Goal: Find specific page/section: Find specific page/section

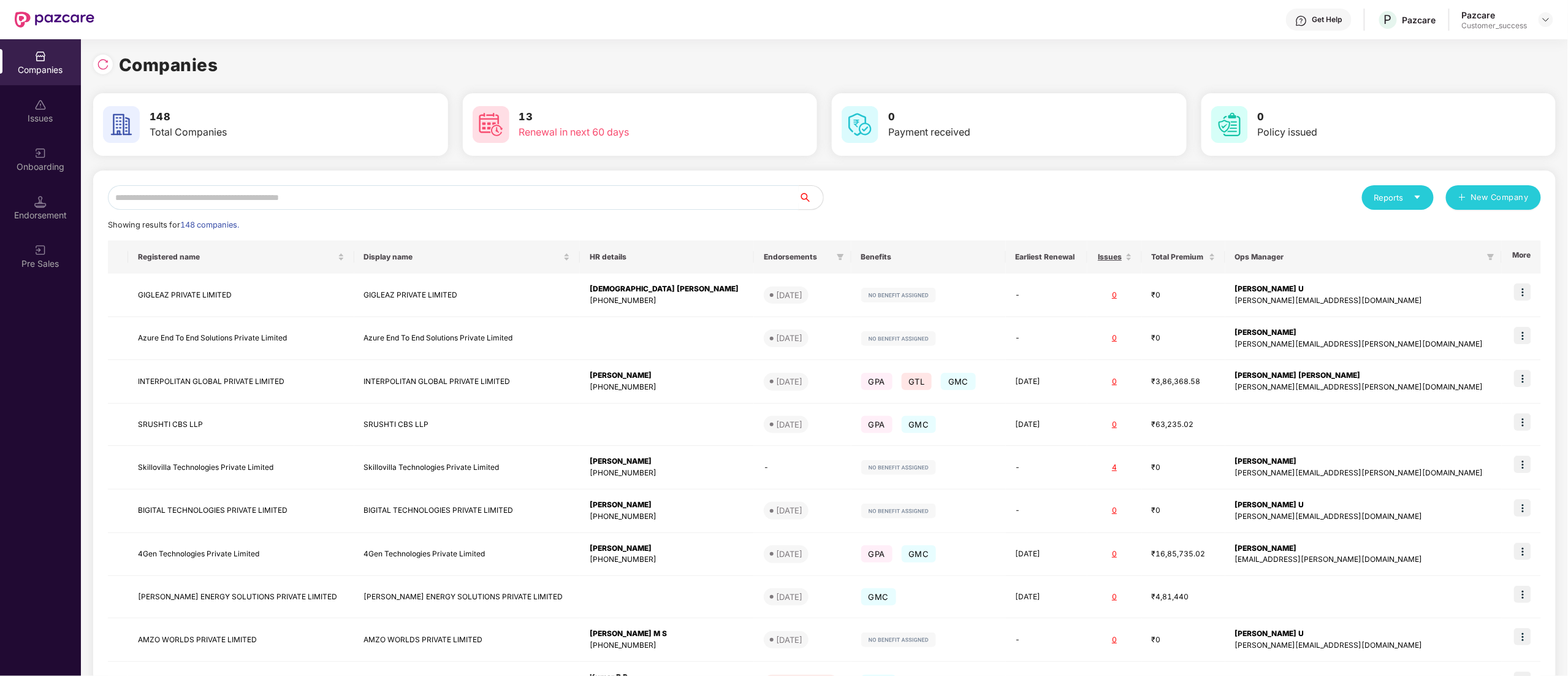
click at [362, 194] on input "text" at bounding box center [453, 197] width 691 height 24
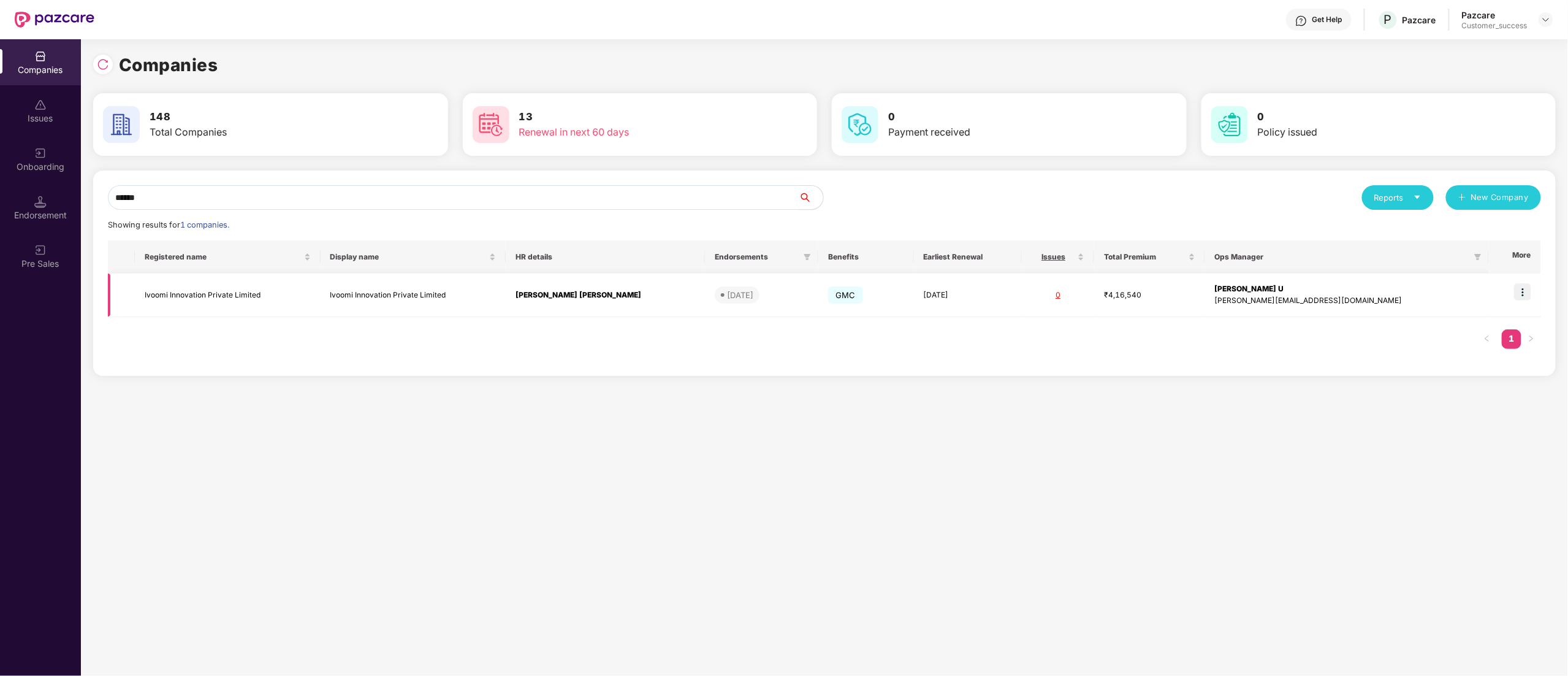
type input "******"
click at [1524, 288] on img at bounding box center [1523, 292] width 18 height 18
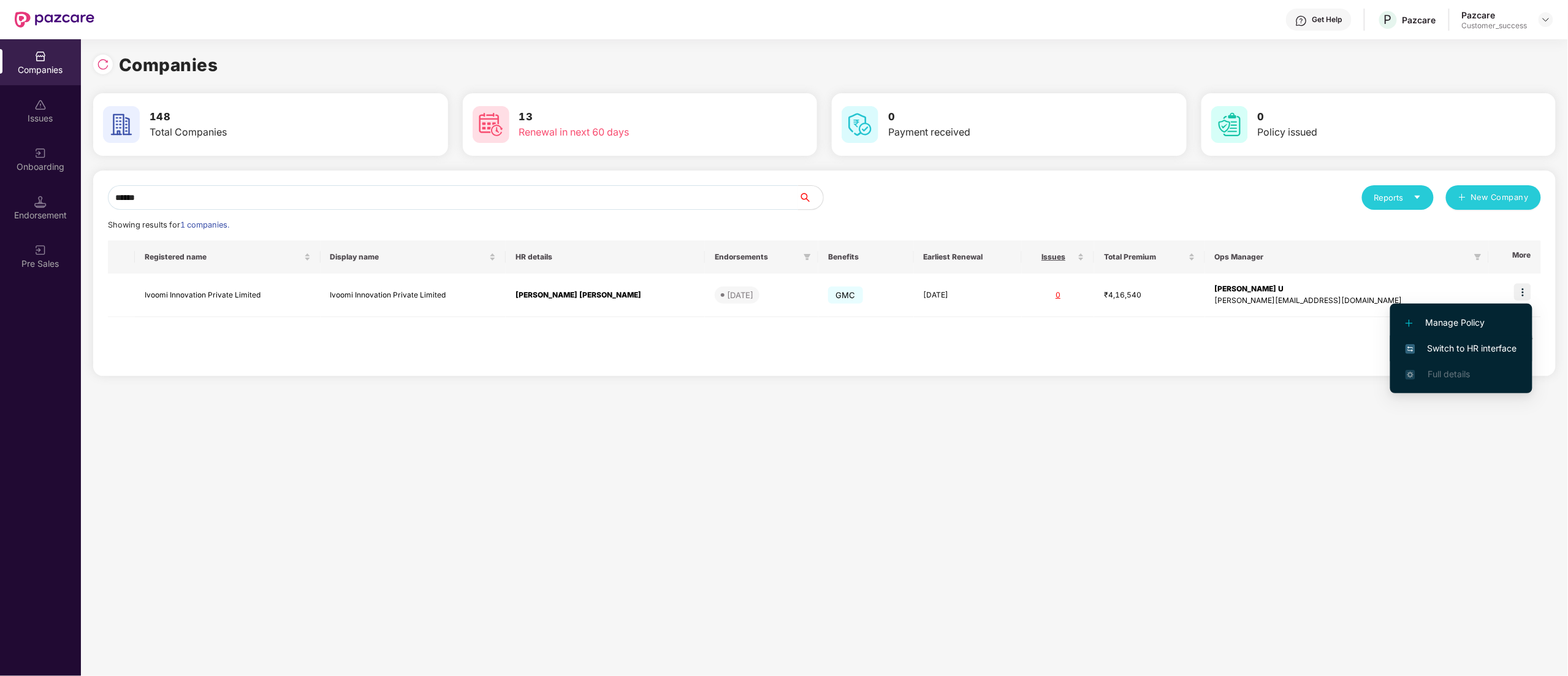
click at [1423, 340] on li "Switch to HR interface" at bounding box center [1462, 348] width 142 height 26
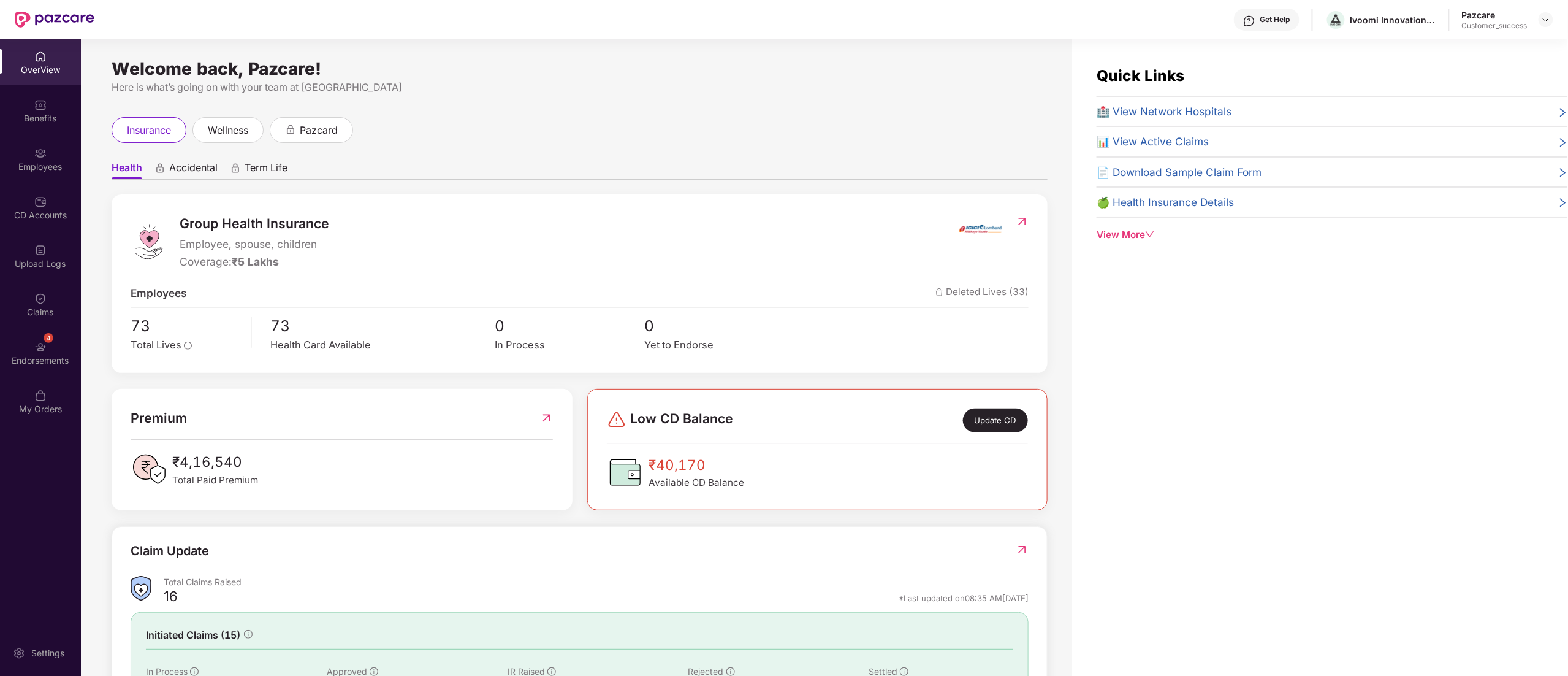
click at [47, 365] on div "Endorsements" at bounding box center [40, 360] width 81 height 13
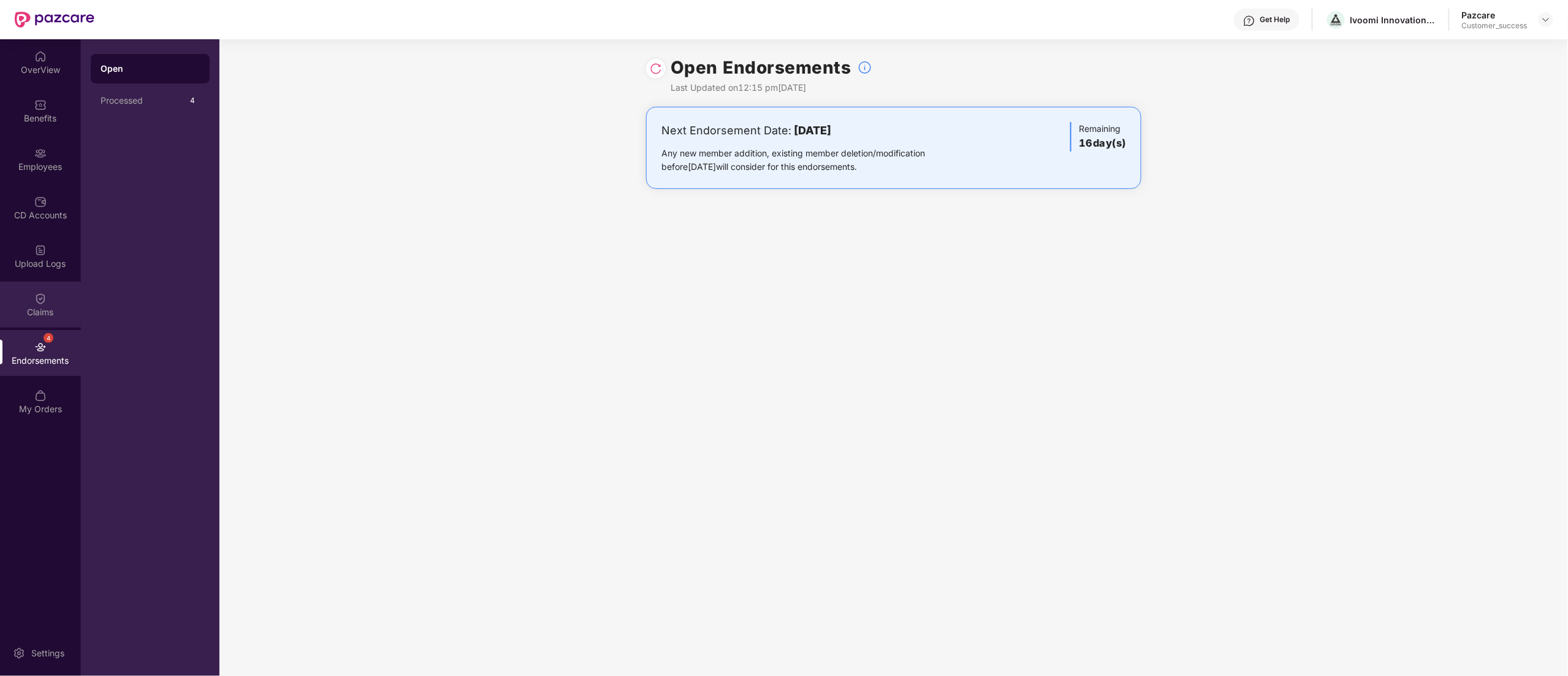
click at [35, 290] on div "Claims" at bounding box center [40, 304] width 81 height 46
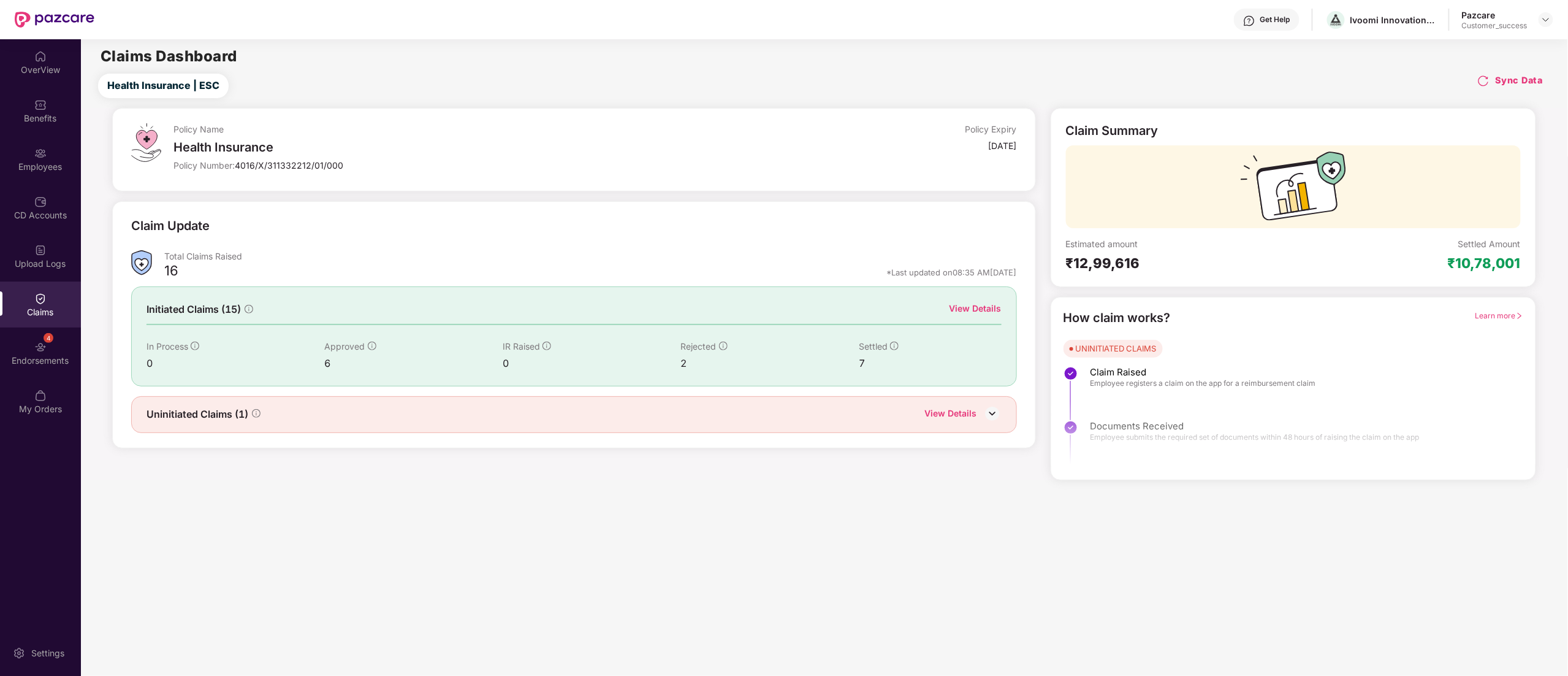
click at [994, 308] on div "View Details" at bounding box center [975, 308] width 52 height 13
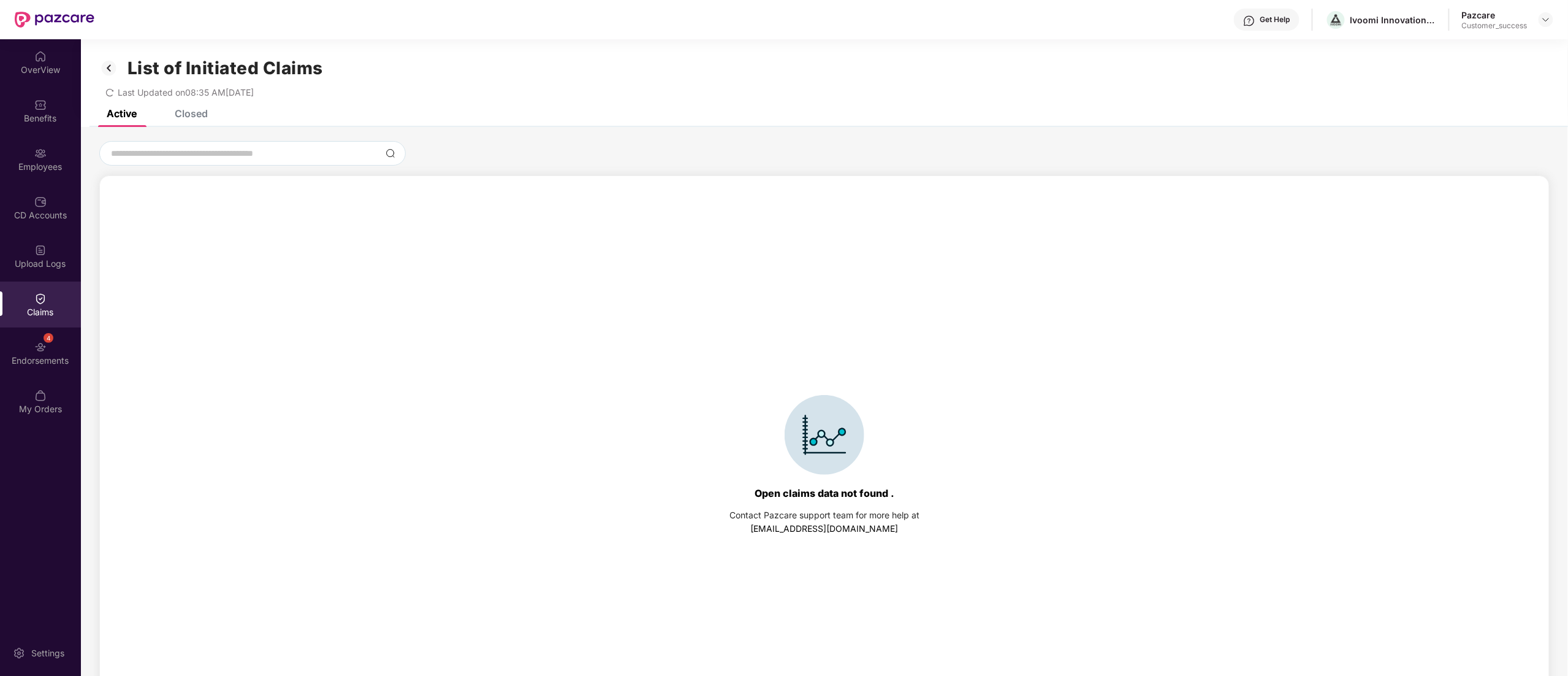
click at [189, 120] on div "Closed" at bounding box center [183, 113] width 52 height 27
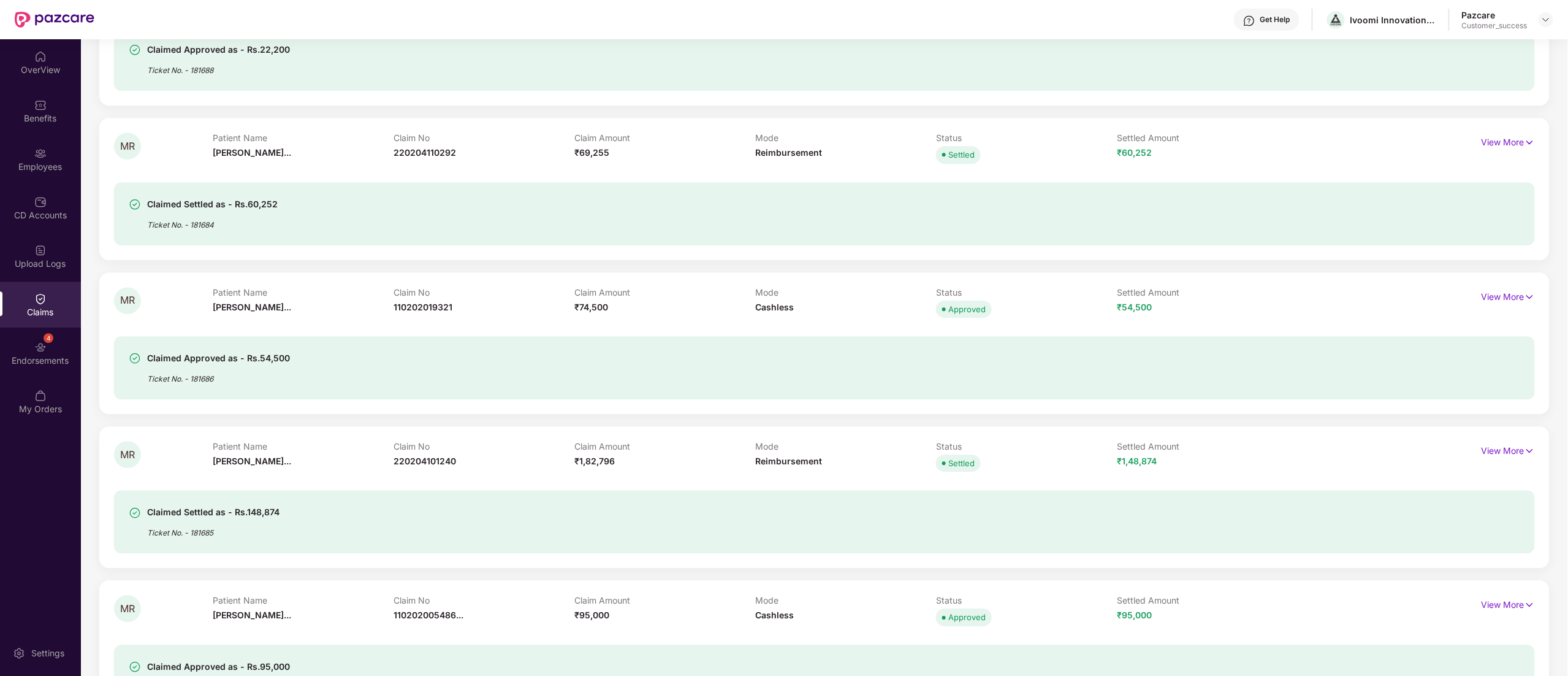
scroll to position [1775, 0]
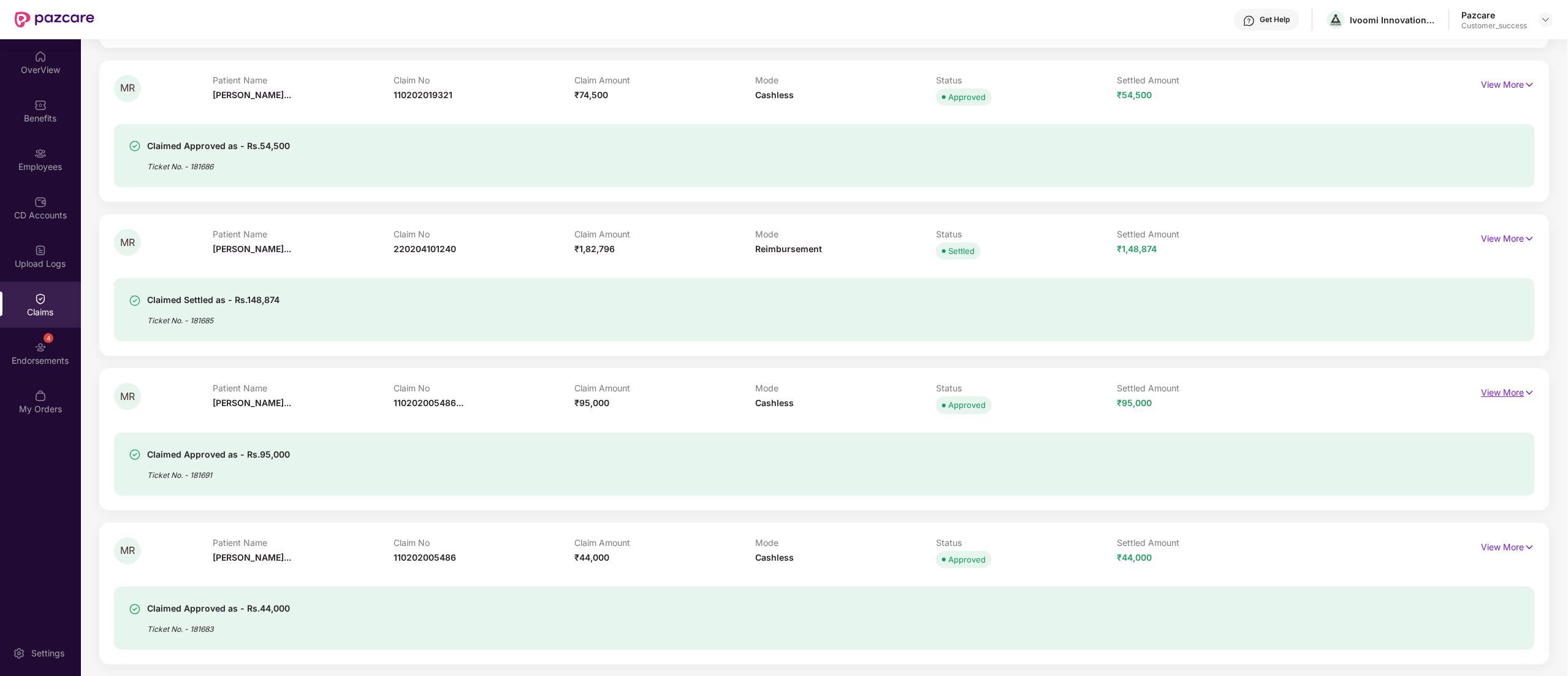
click at [1528, 391] on img at bounding box center [1529, 393] width 10 height 13
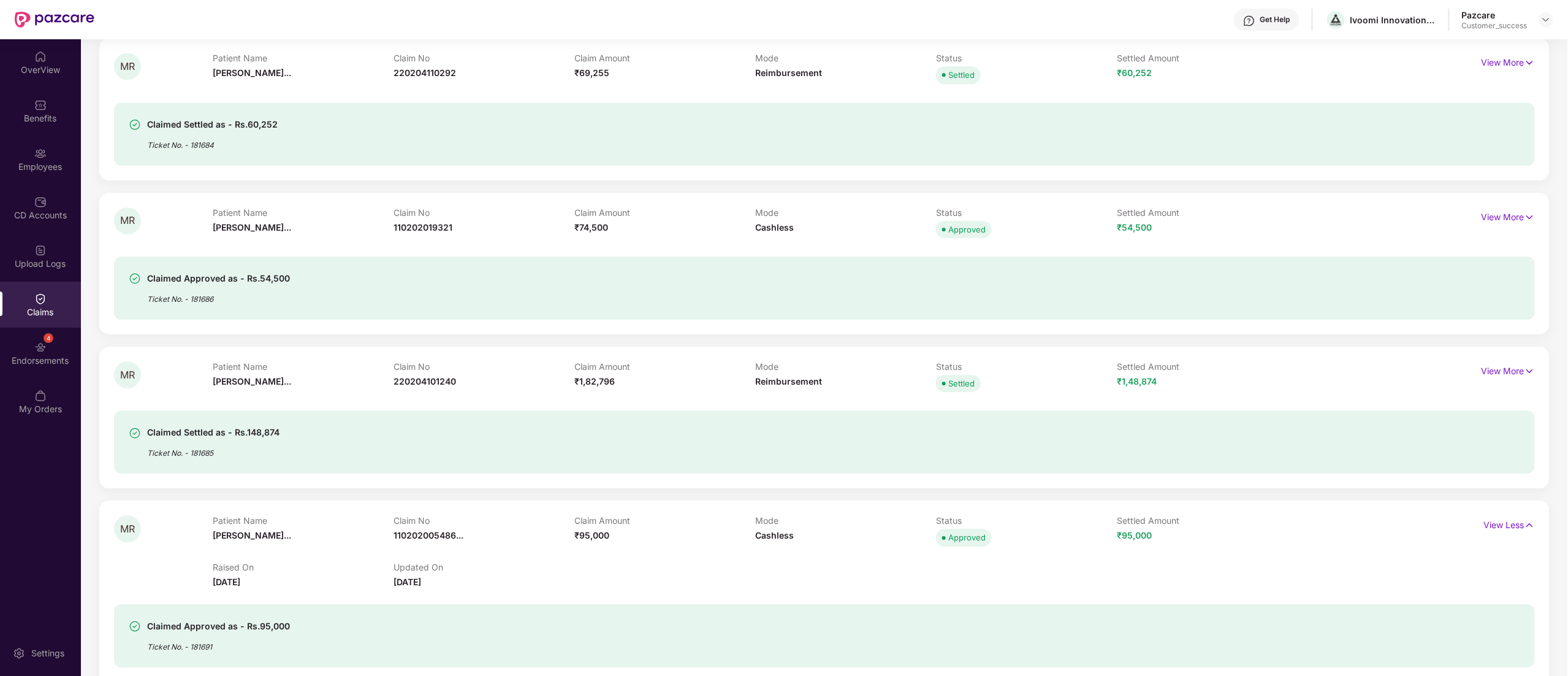
scroll to position [1639, 0]
click at [1526, 218] on img at bounding box center [1529, 220] width 10 height 13
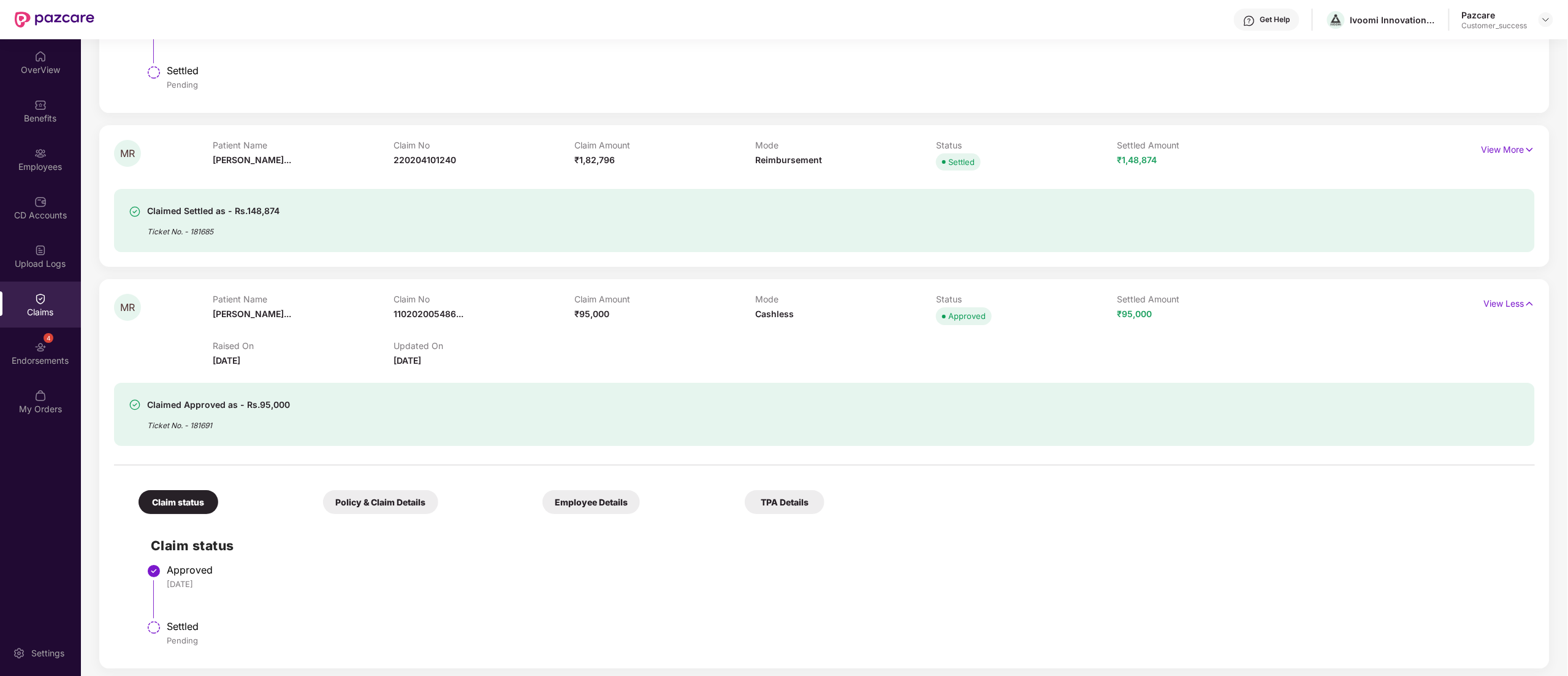
scroll to position [2270, 0]
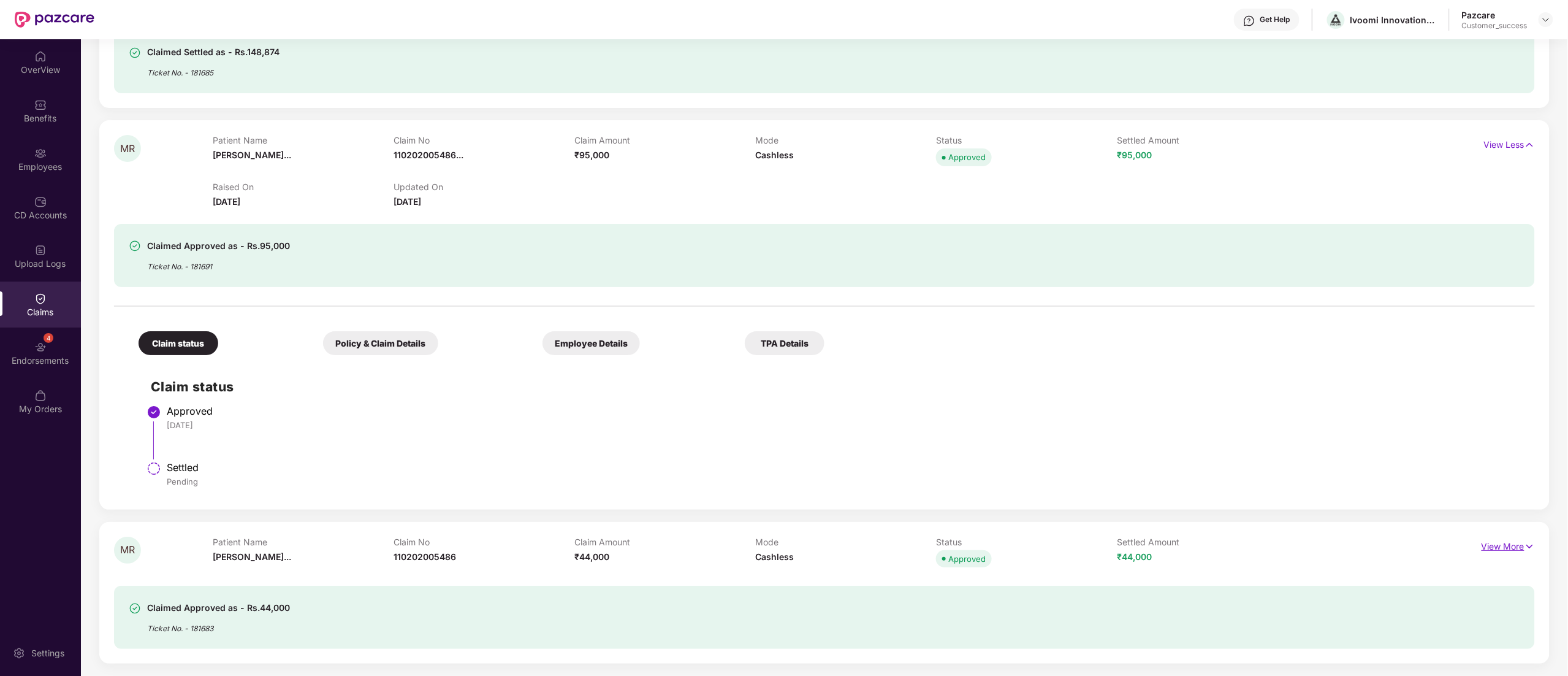
click at [1526, 549] on img at bounding box center [1529, 546] width 10 height 13
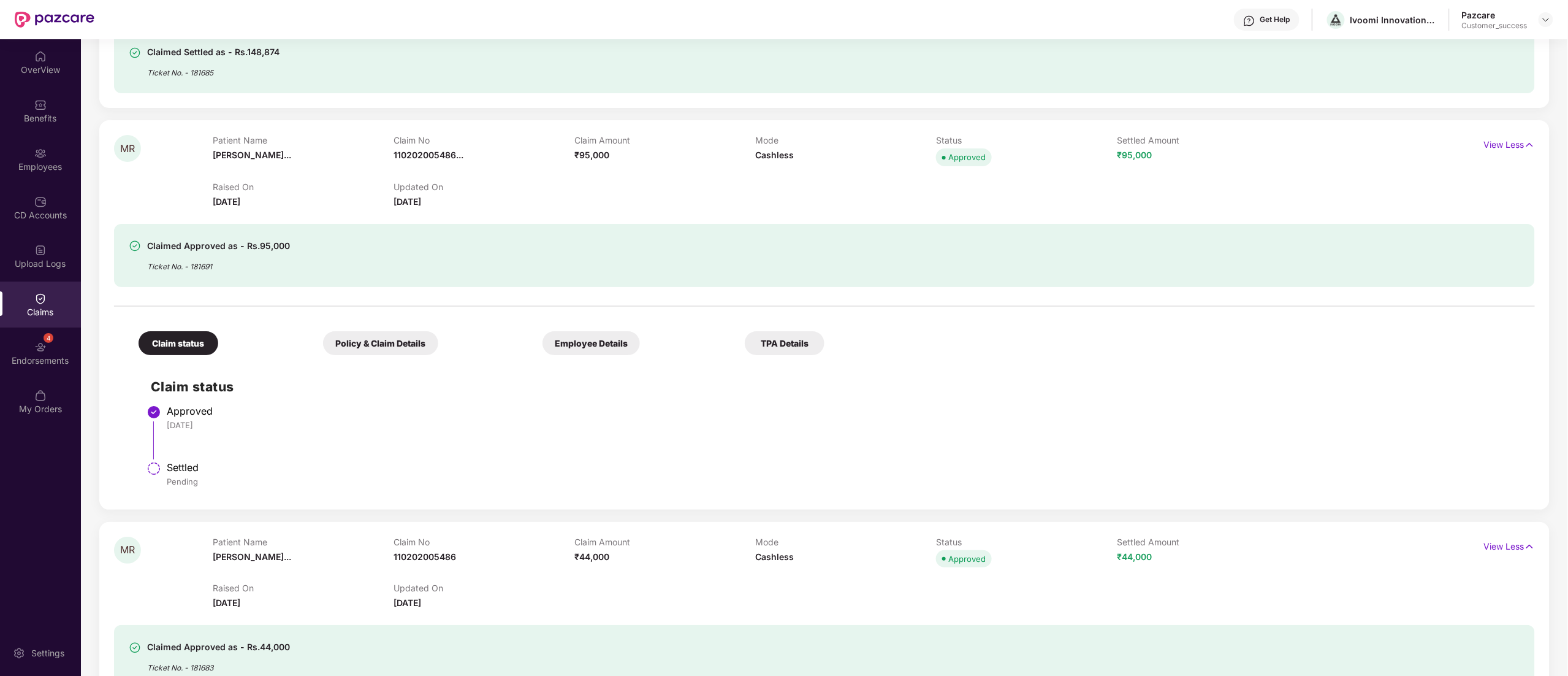
scroll to position [2518, 0]
